Goal: Obtain resource: Download file/media

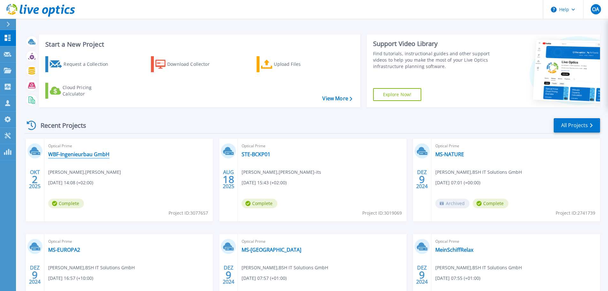
click at [83, 155] on link "WBF-Ingenieurbau GmbH" at bounding box center [78, 154] width 61 height 6
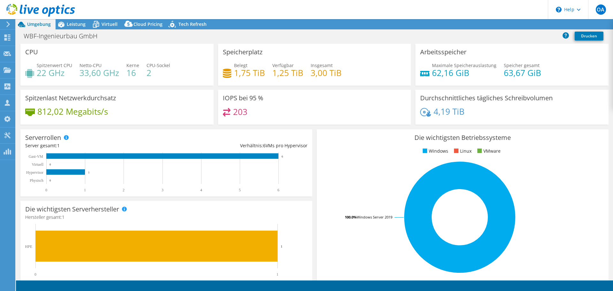
select select "USD"
click at [76, 25] on span "Leistung" at bounding box center [76, 24] width 19 height 6
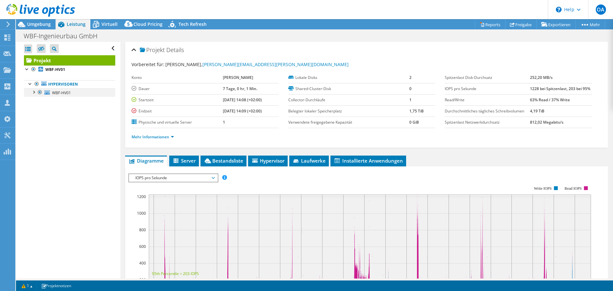
click at [34, 93] on div at bounding box center [33, 91] width 6 height 6
click at [29, 84] on div at bounding box center [30, 83] width 6 height 6
click at [57, 70] on b "WBF-HV01" at bounding box center [55, 69] width 20 height 5
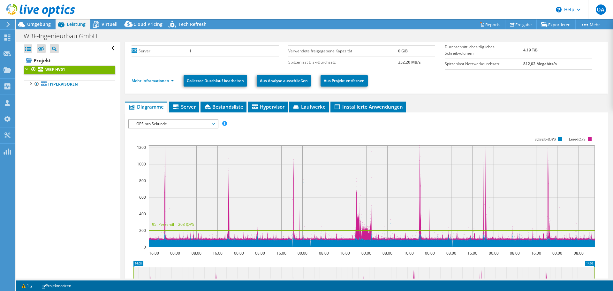
scroll to position [64, 0]
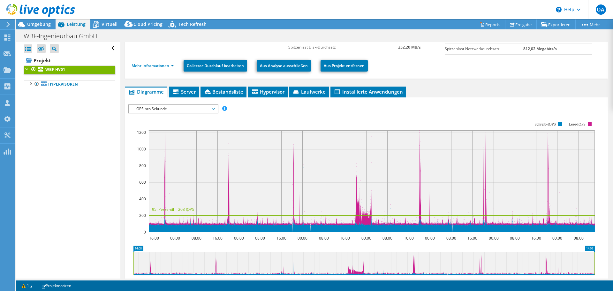
click at [214, 107] on span "IOPS pro Sekunde" at bounding box center [173, 109] width 82 height 8
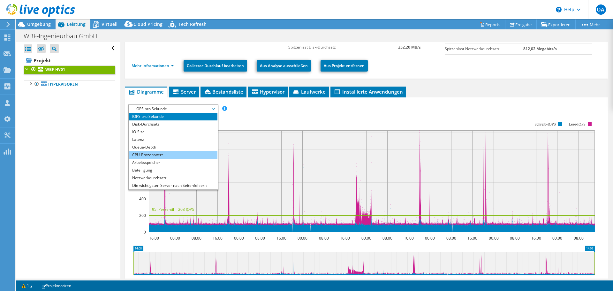
click at [161, 156] on li "CPU-Prozentwert" at bounding box center [173, 155] width 88 height 8
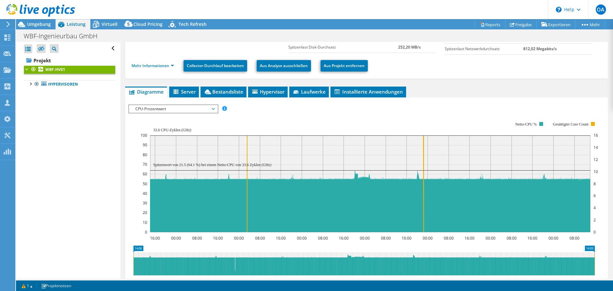
click at [196, 109] on span "CPU-Prozentwert" at bounding box center [173, 109] width 82 height 8
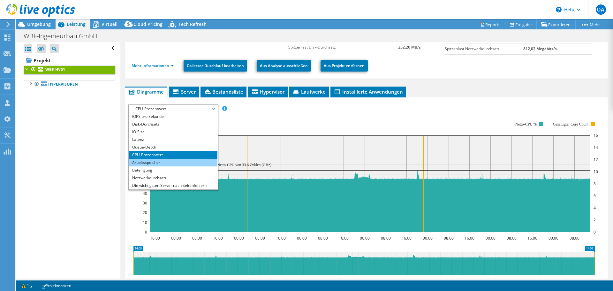
click at [148, 160] on li "Arbeitsspeicher" at bounding box center [173, 163] width 88 height 8
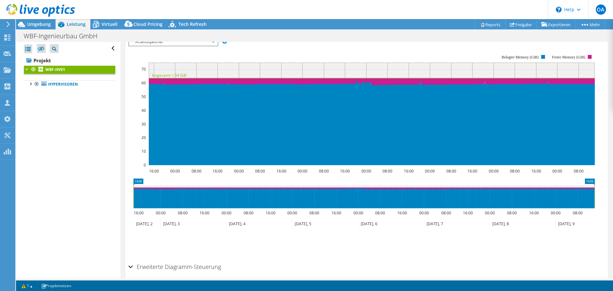
scroll to position [125, 0]
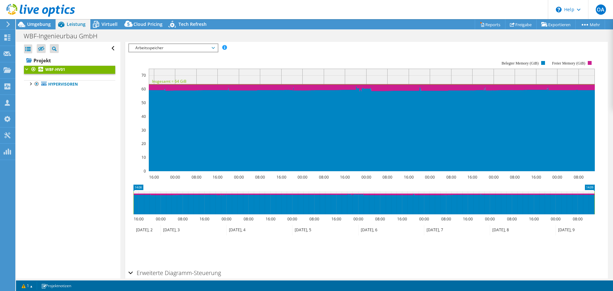
click at [214, 47] on span "Arbeitsspeicher" at bounding box center [173, 48] width 82 height 8
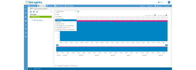
scroll to position [23, 0]
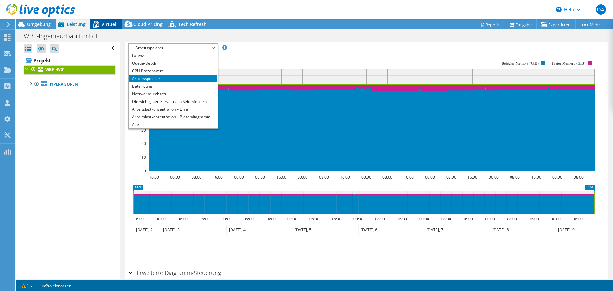
click at [103, 24] on span "Virtuell" at bounding box center [109, 24] width 16 height 6
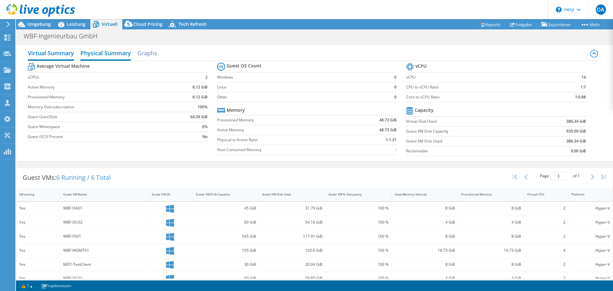
click at [93, 54] on h2 "Physical Summary" at bounding box center [105, 54] width 50 height 14
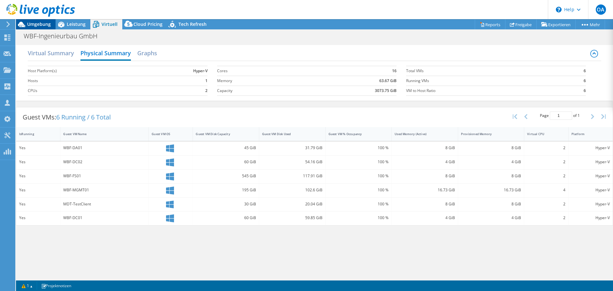
click at [34, 24] on span "Umgebung" at bounding box center [39, 24] width 24 height 6
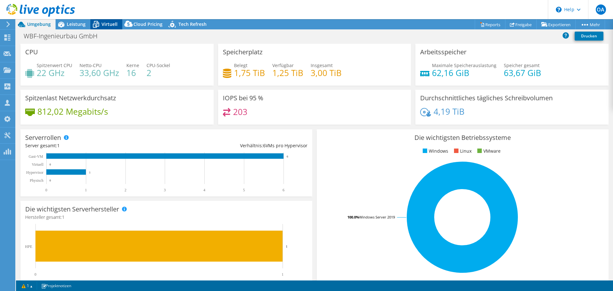
click at [101, 26] on icon at bounding box center [95, 24] width 11 height 11
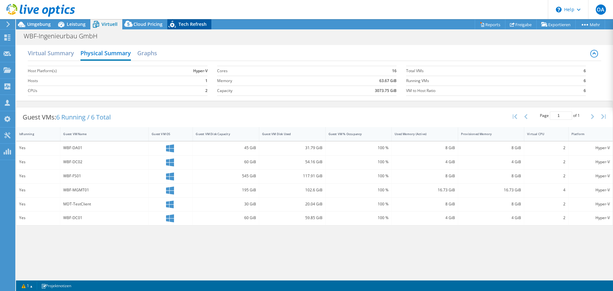
click at [187, 23] on span "Tech Refresh" at bounding box center [192, 24] width 28 height 6
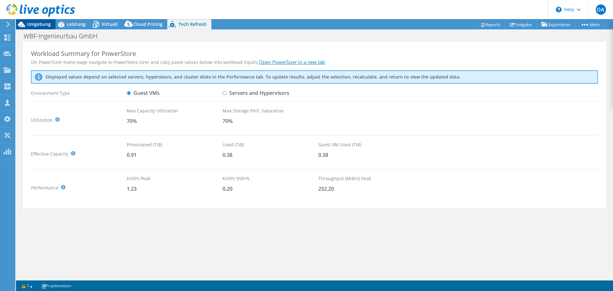
click at [34, 21] on div "OA Vertriebspartner Oliver Apitzsch o.apitzsch@bsh-it.de BSH IT Solutions GmbH …" at bounding box center [306, 145] width 613 height 291
click at [64, 24] on icon at bounding box center [61, 24] width 11 height 11
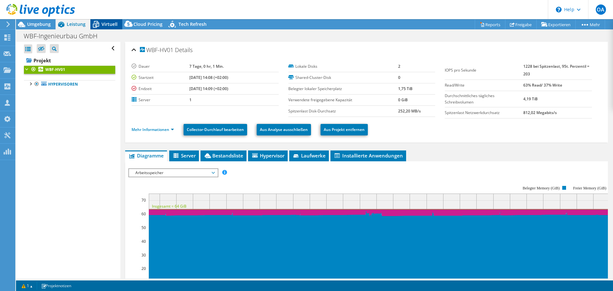
click at [100, 25] on icon at bounding box center [95, 24] width 11 height 11
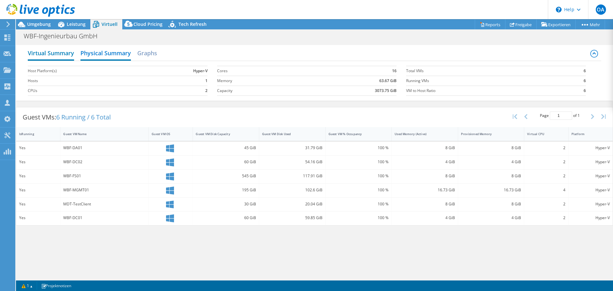
click at [62, 53] on h2 "Virtual Summary" at bounding box center [51, 54] width 46 height 14
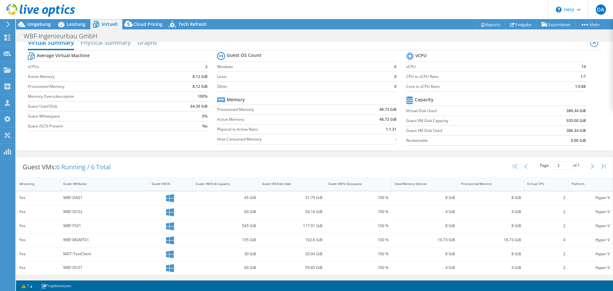
scroll to position [0, 0]
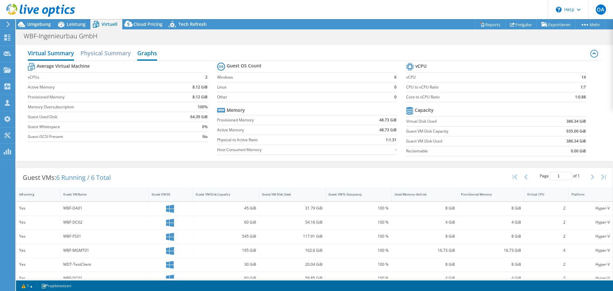
click at [144, 52] on h2 "Graphs" at bounding box center [147, 54] width 20 height 14
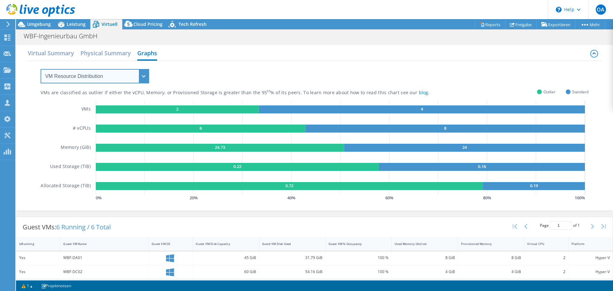
click at [145, 77] on select "VM Resource Distribution Provisioning Contrast Over Provisioning" at bounding box center [95, 76] width 109 height 14
click at [41, 69] on select "VM Resource Distribution Provisioning Contrast Over Provisioning" at bounding box center [95, 76] width 109 height 14
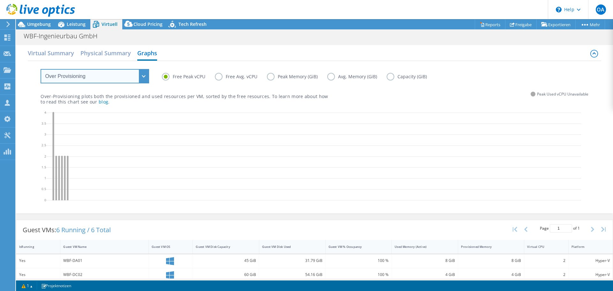
click at [147, 78] on select "VM Resource Distribution Provisioning Contrast Over Provisioning" at bounding box center [95, 76] width 109 height 14
select select "VM Resource Distribution"
click at [41, 69] on select "VM Resource Distribution Provisioning Contrast Over Provisioning" at bounding box center [95, 76] width 109 height 14
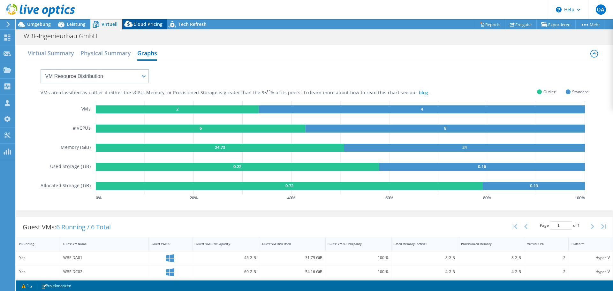
click at [143, 20] on div "Cloud Pricing" at bounding box center [144, 24] width 45 height 10
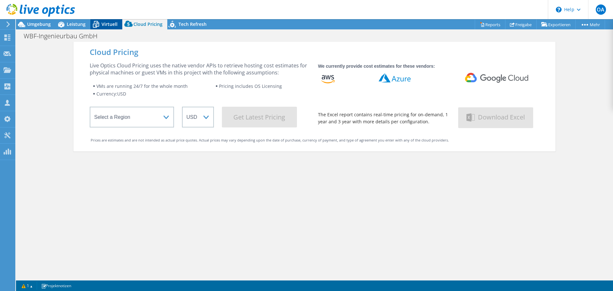
click at [109, 26] on span "Virtuell" at bounding box center [109, 24] width 16 height 6
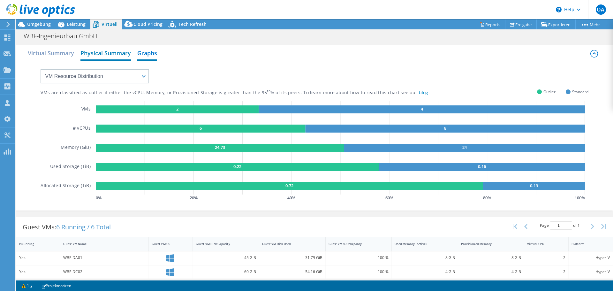
click at [102, 53] on h2 "Physical Summary" at bounding box center [105, 54] width 50 height 14
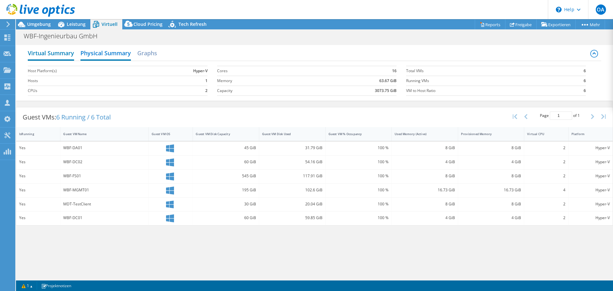
click at [56, 54] on h2 "Virtual Summary" at bounding box center [51, 54] width 46 height 14
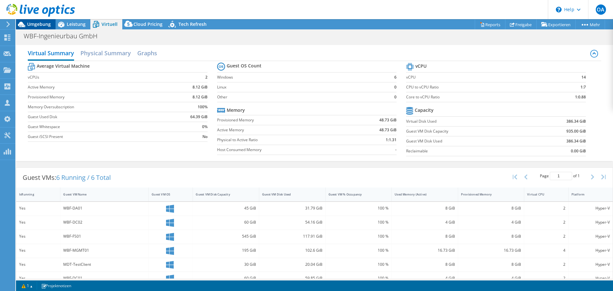
click at [41, 22] on span "Umgebung" at bounding box center [39, 24] width 24 height 6
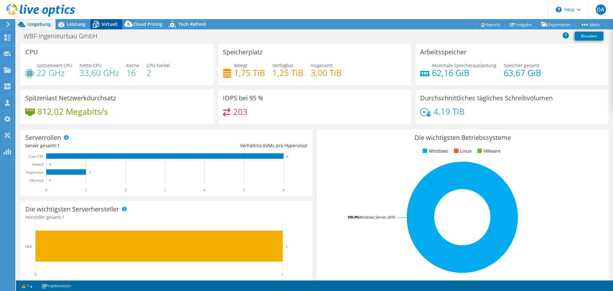
click at [108, 25] on span "Virtuell" at bounding box center [109, 24] width 16 height 6
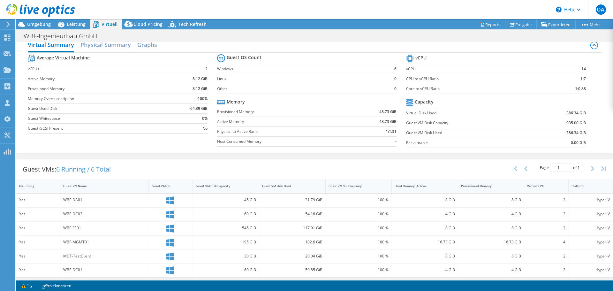
scroll to position [11, 0]
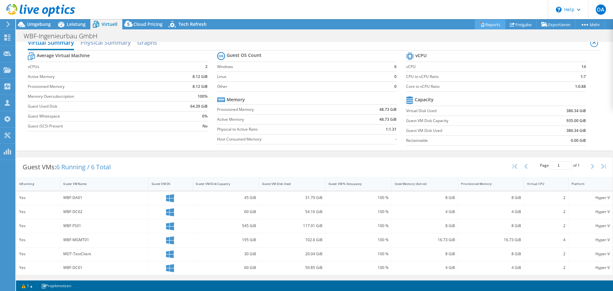
click at [492, 25] on link "Reports" at bounding box center [490, 24] width 31 height 10
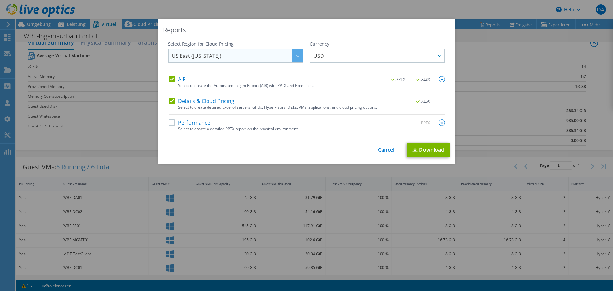
click at [296, 56] on icon at bounding box center [297, 56] width 3 height 2
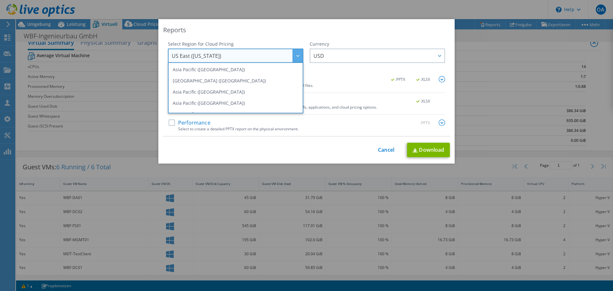
click at [296, 56] on icon at bounding box center [297, 56] width 3 height 2
click at [306, 129] on div "Select to create a detailed PPTX report on the physical environment." at bounding box center [311, 129] width 267 height 4
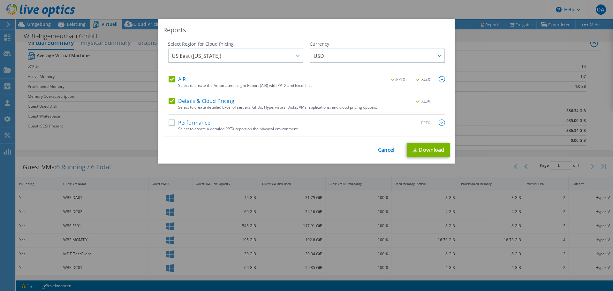
click at [383, 148] on link "Cancel" at bounding box center [386, 150] width 16 height 6
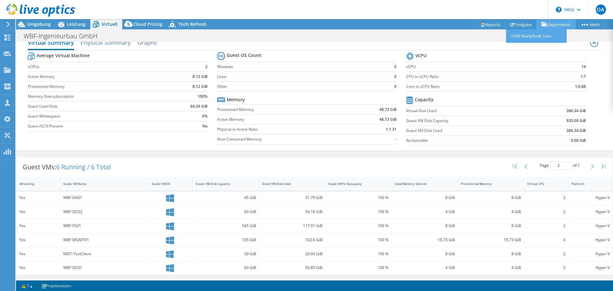
click at [558, 25] on link "Exportieren" at bounding box center [555, 24] width 39 height 10
click at [480, 22] on link "Reports" at bounding box center [490, 24] width 31 height 10
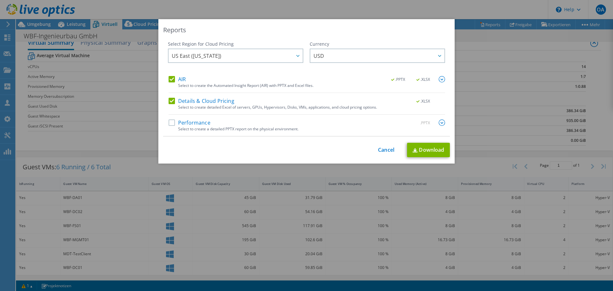
click at [389, 79] on span ".PPTX" at bounding box center [399, 79] width 24 height 4
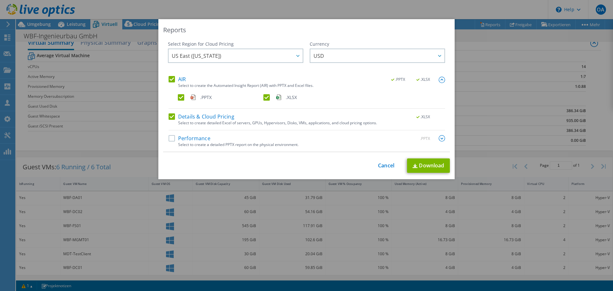
click at [412, 117] on span ".XLSX" at bounding box center [423, 117] width 24 height 4
click at [420, 116] on span ".XLSX" at bounding box center [423, 117] width 24 height 4
click at [408, 118] on div ".XLSX" at bounding box center [426, 116] width 37 height 7
click at [439, 138] on img at bounding box center [442, 138] width 6 height 6
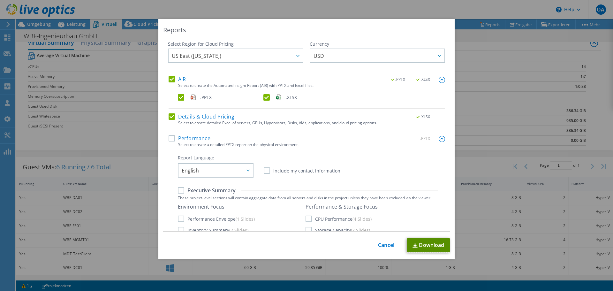
drag, startPoint x: 420, startPoint y: 246, endPoint x: 414, endPoint y: 243, distance: 6.6
click at [420, 246] on link "Download" at bounding box center [428, 245] width 43 height 14
click at [379, 244] on link "Cancel" at bounding box center [386, 245] width 16 height 6
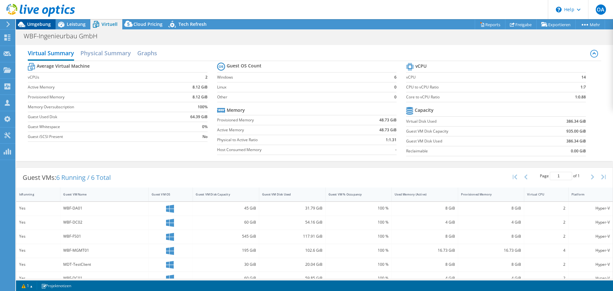
click at [45, 23] on span "Umgebung" at bounding box center [39, 24] width 24 height 6
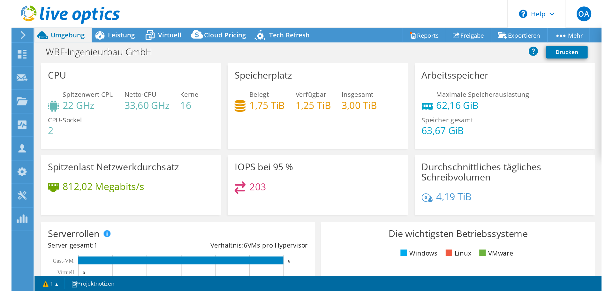
scroll to position [23, 0]
